Goal: Information Seeking & Learning: Learn about a topic

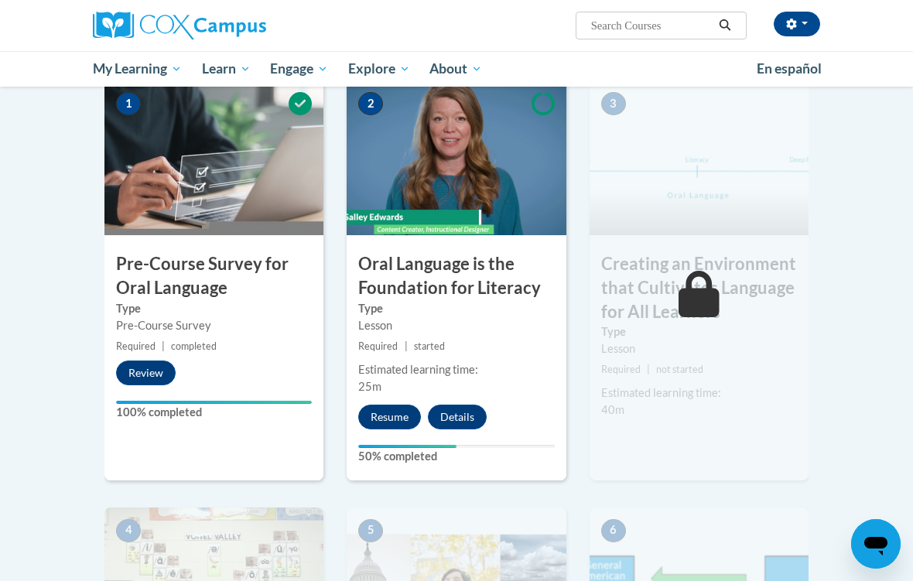
scroll to position [361, 0]
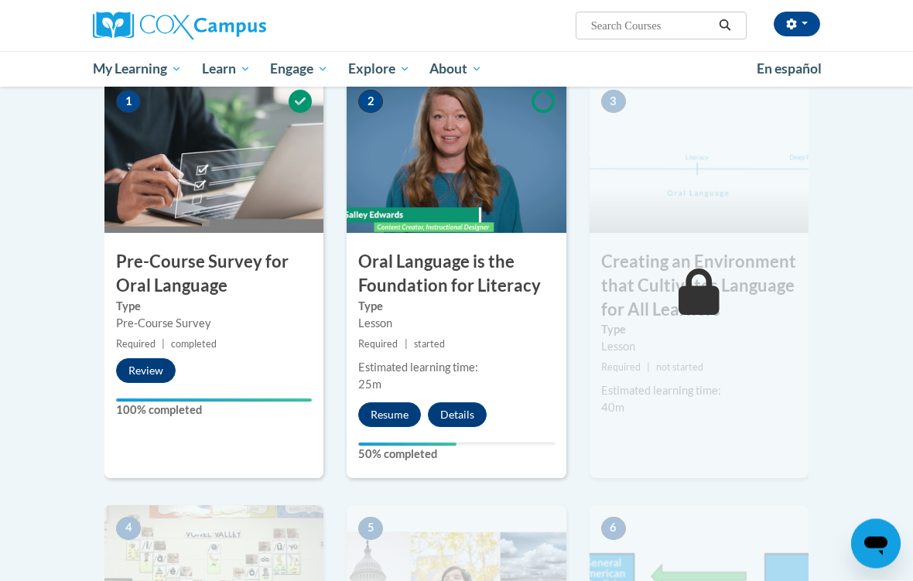
click at [394, 408] on button "Resume" at bounding box center [389, 415] width 63 height 25
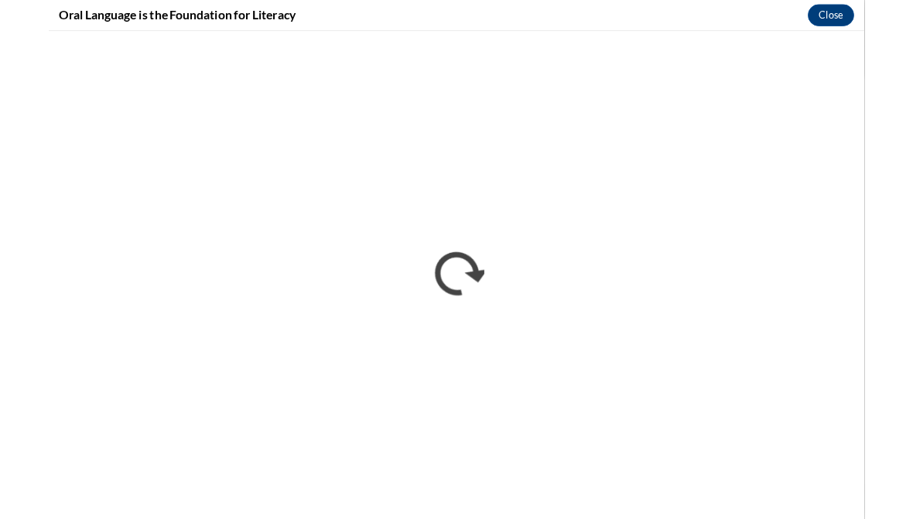
scroll to position [424, 0]
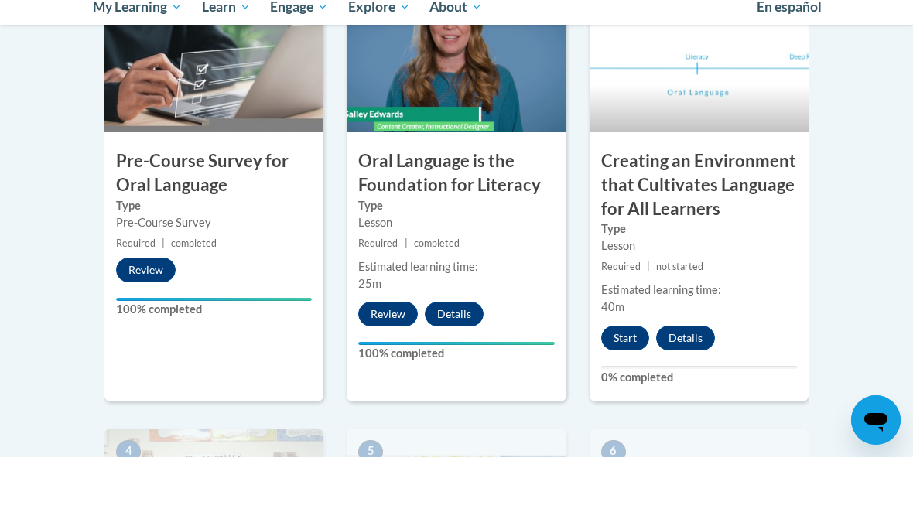
scroll to position [463, 0]
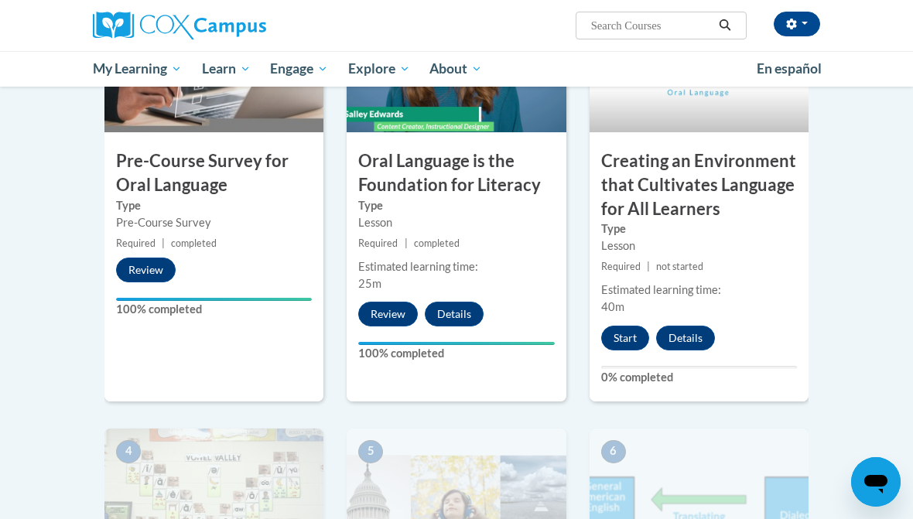
click at [623, 337] on button "Start" at bounding box center [625, 338] width 48 height 25
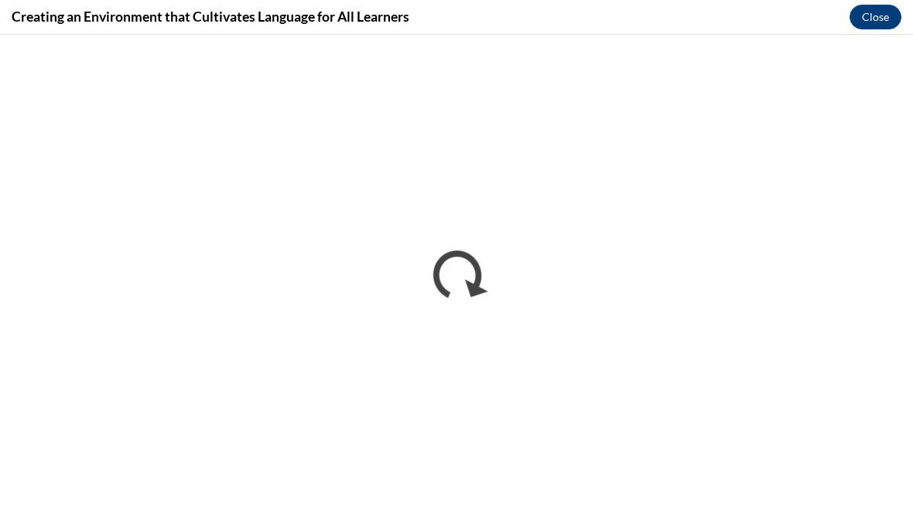
scroll to position [0, 0]
